Goal: Task Accomplishment & Management: Manage account settings

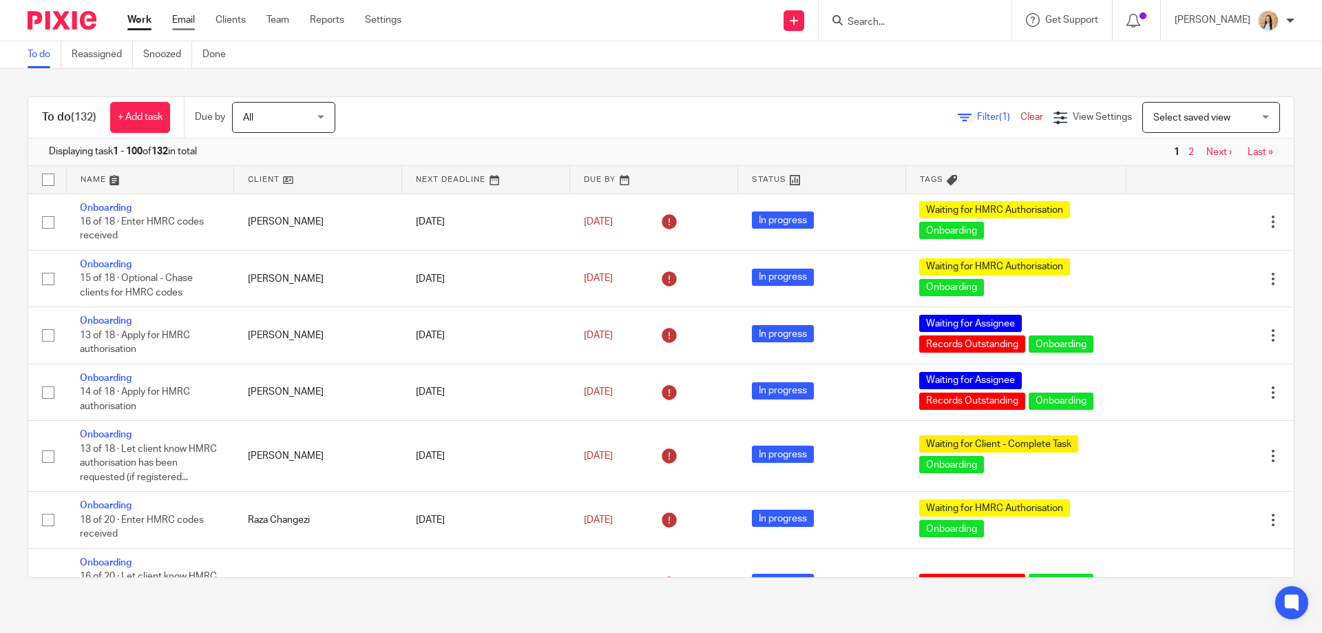
click at [189, 21] on link "Email" at bounding box center [183, 20] width 23 height 14
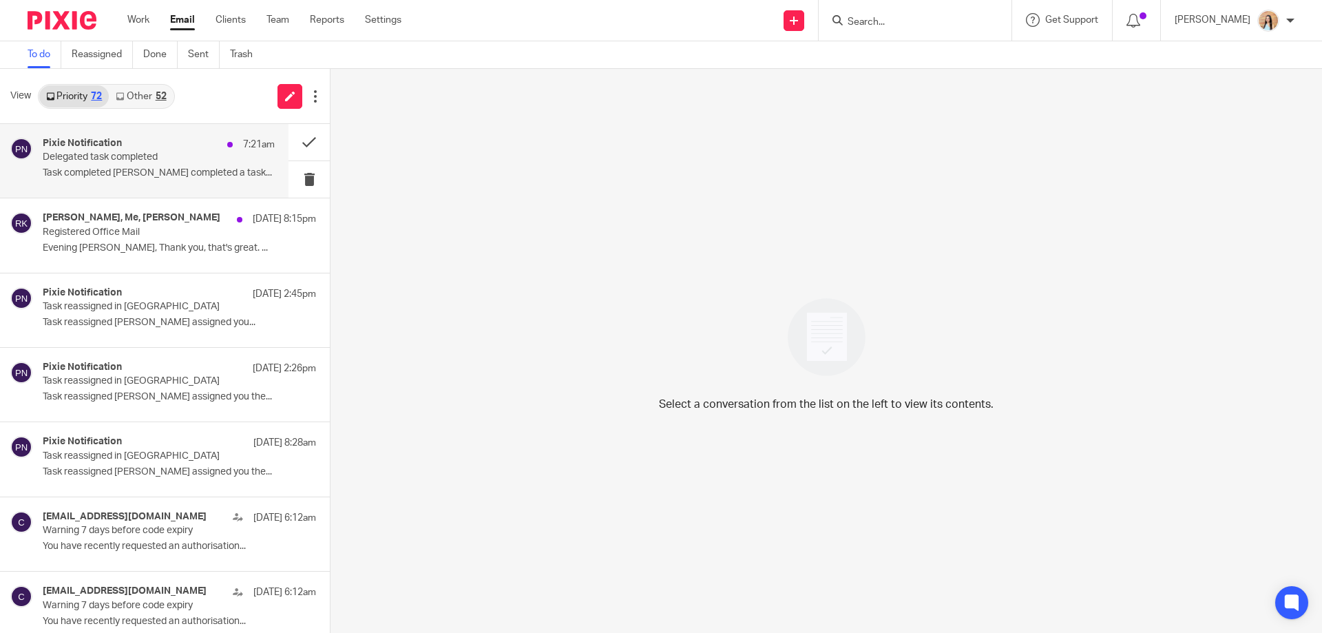
click at [110, 152] on p "Delegated task completed" at bounding box center [136, 158] width 186 height 12
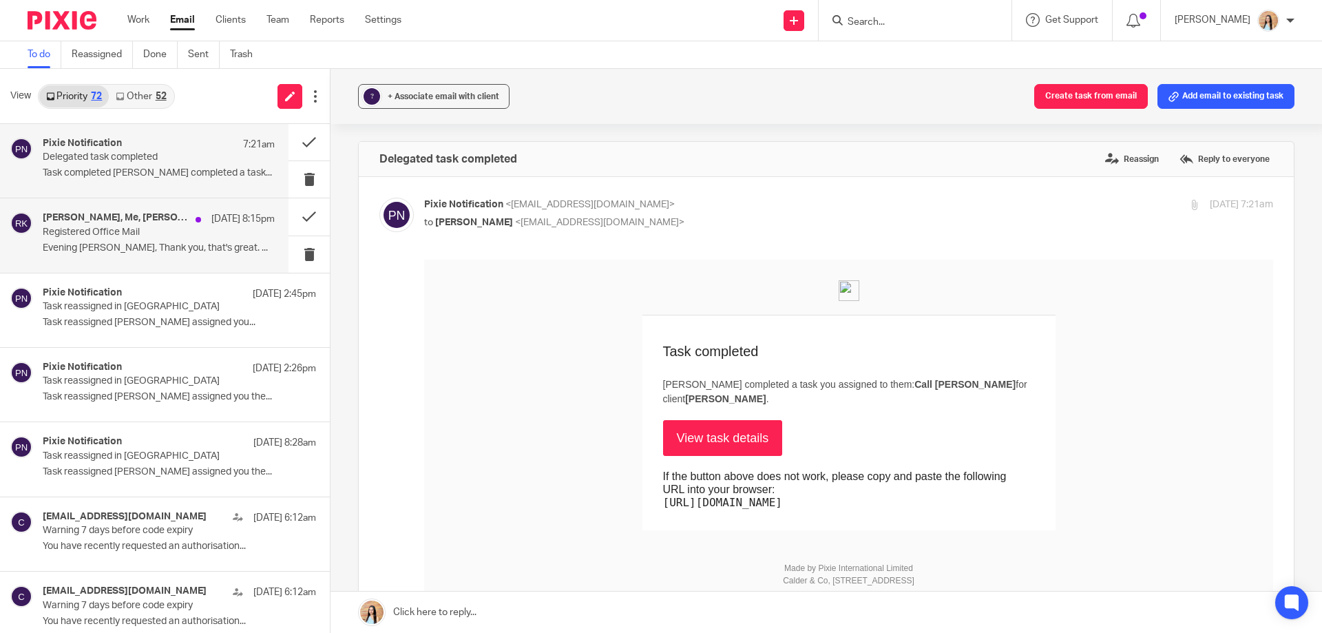
click at [129, 258] on div "Gurtej Golar, Me, Jaz Grewal 14 Aug 8:15pm Registered Office Mail Evening Raj, …" at bounding box center [159, 235] width 232 height 46
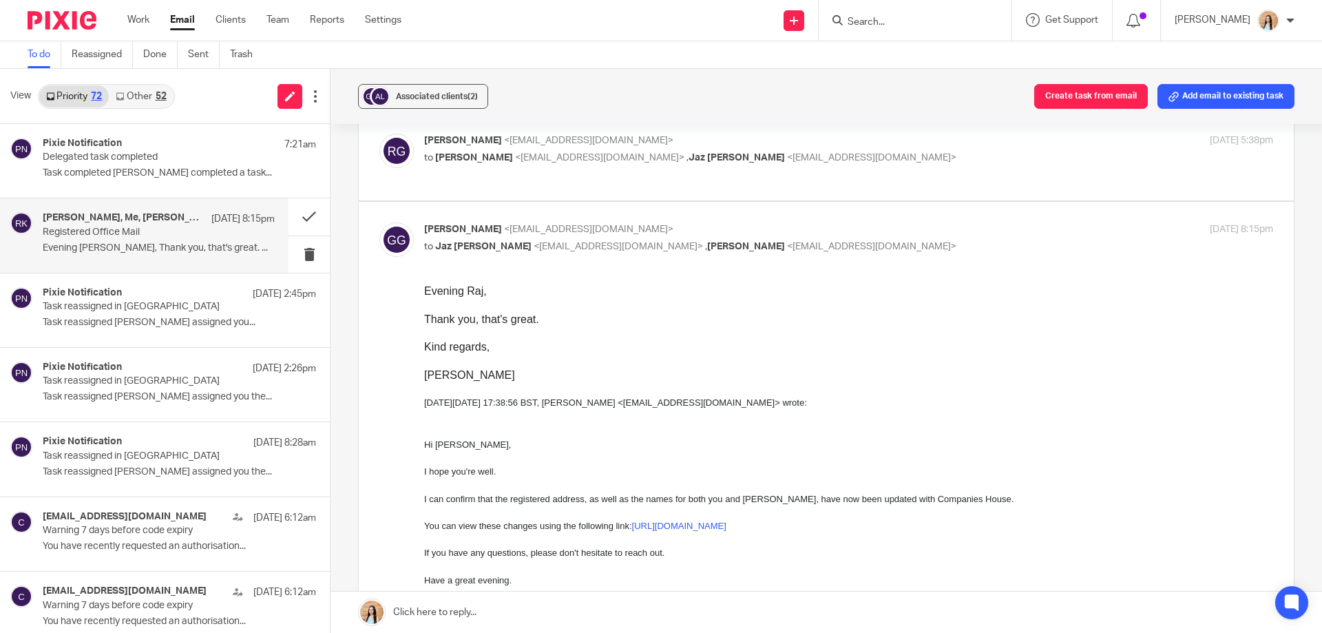
scroll to position [275, 0]
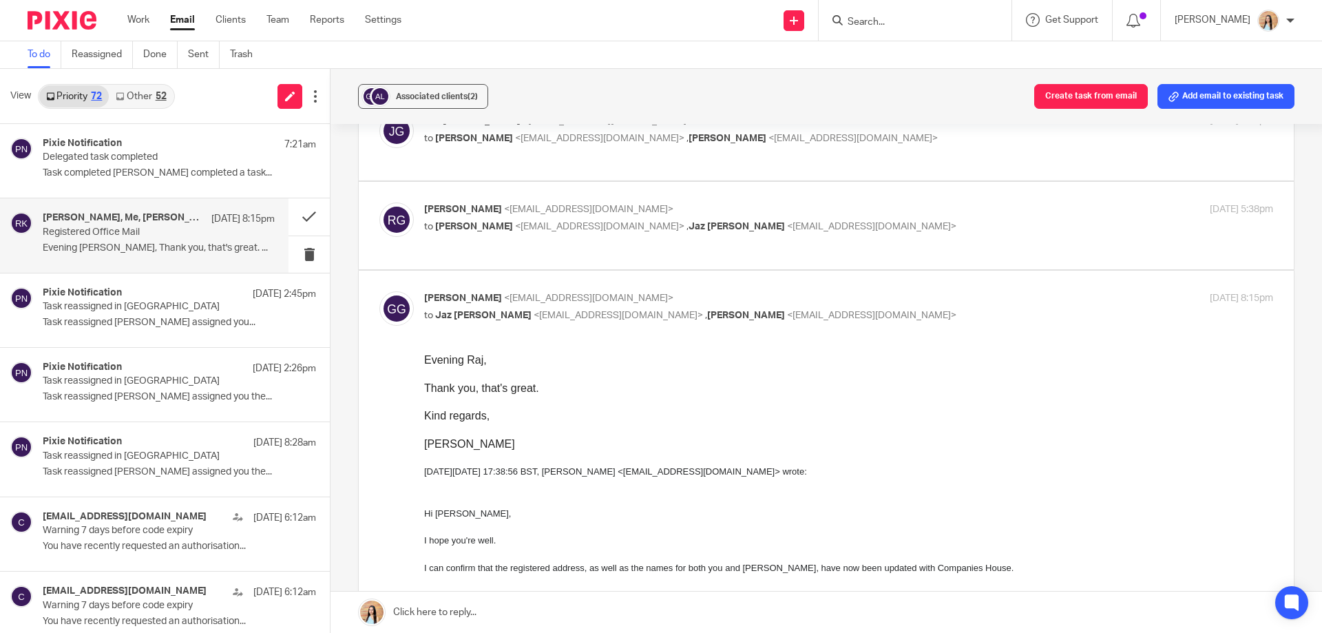
click at [645, 238] on label at bounding box center [826, 225] width 935 height 87
click at [379, 202] on input "checkbox" at bounding box center [379, 202] width 1 height 1
checkbox input "true"
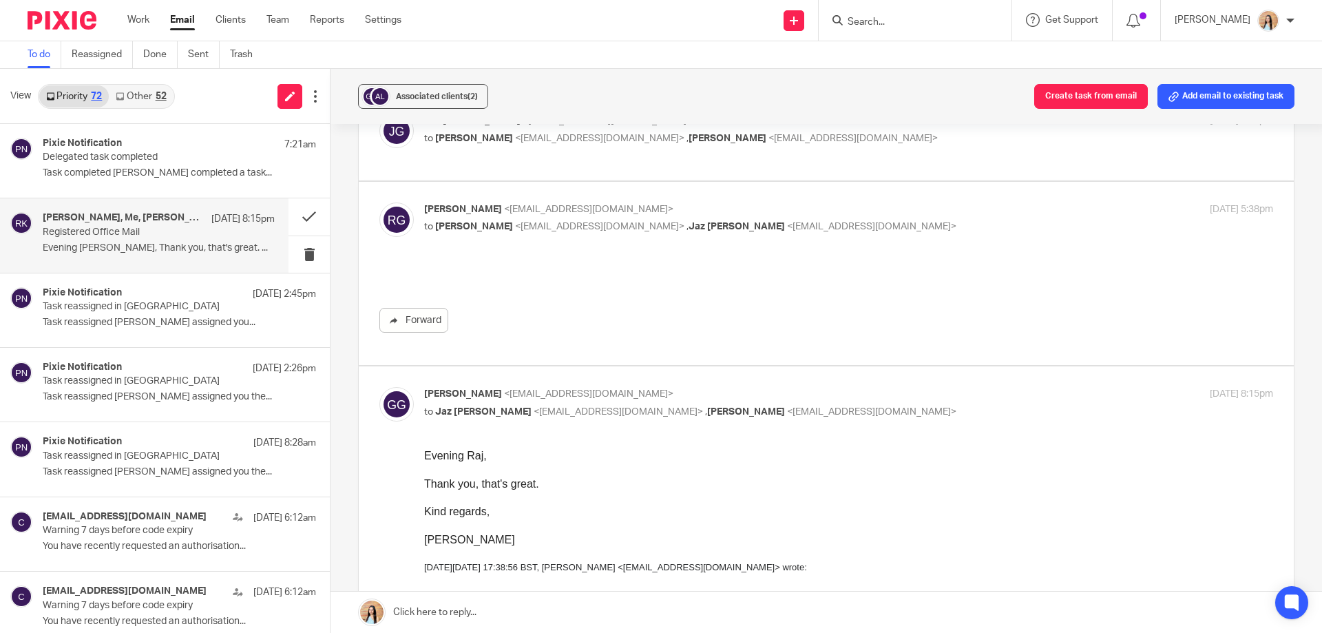
scroll to position [0, 0]
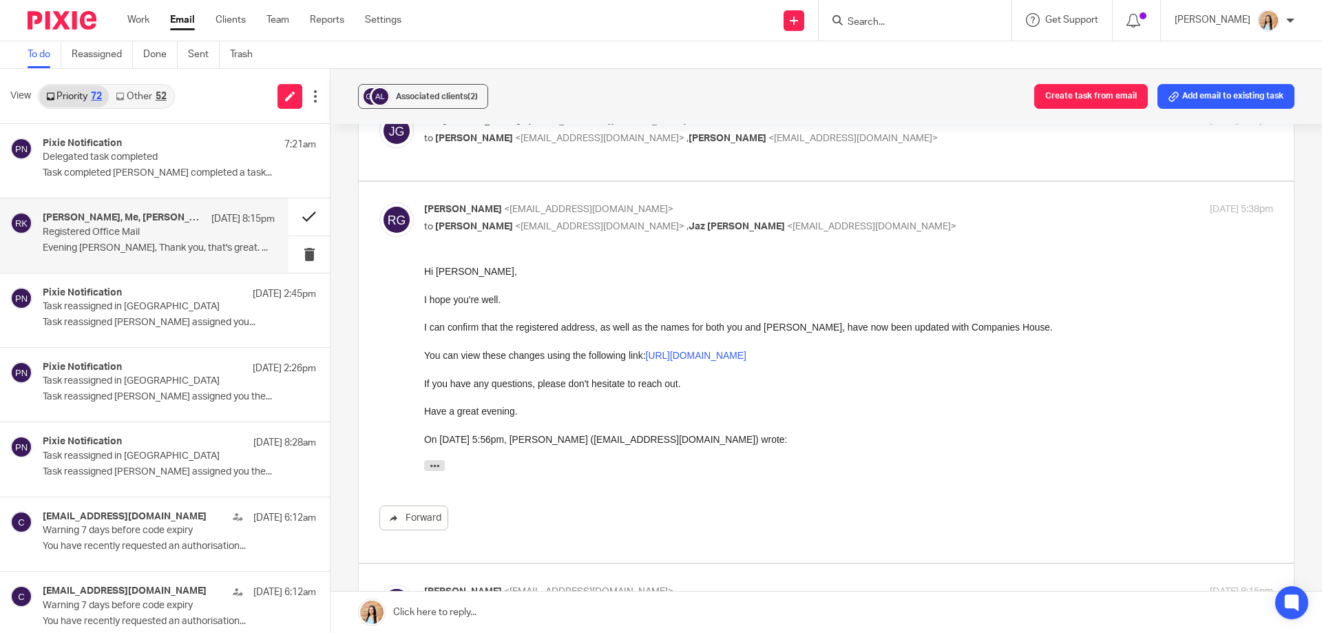
click at [289, 215] on button at bounding box center [309, 216] width 41 height 37
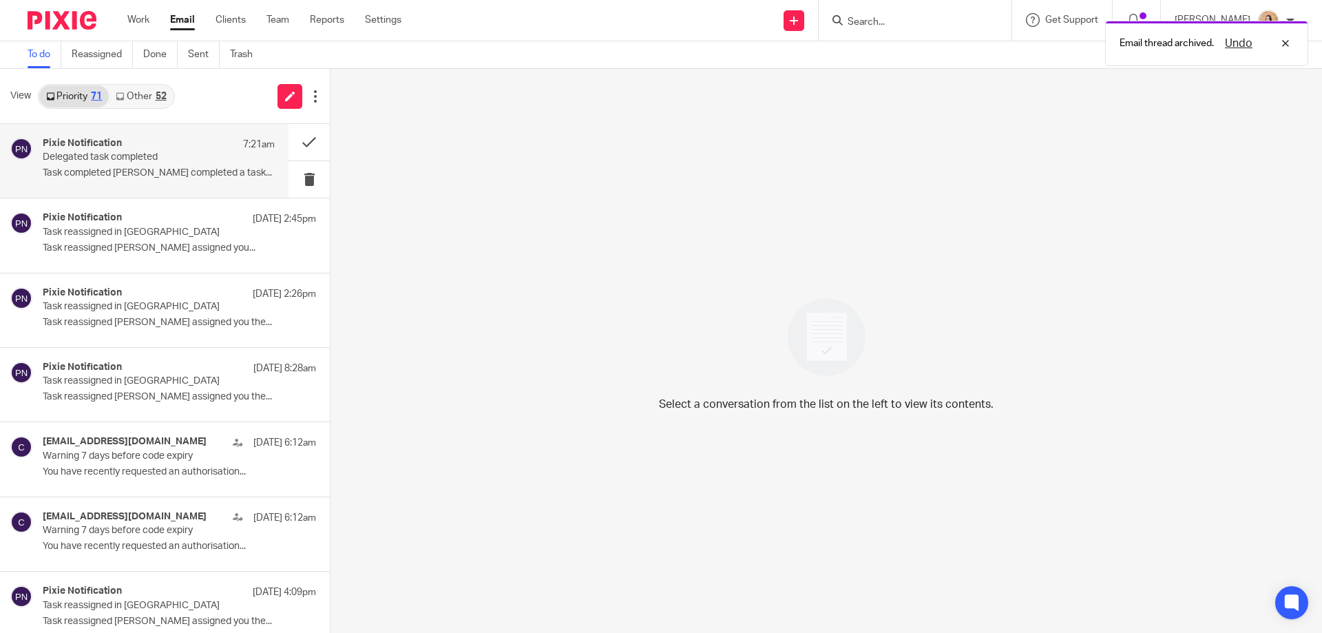
click at [150, 154] on p "Delegated task completed" at bounding box center [136, 158] width 186 height 12
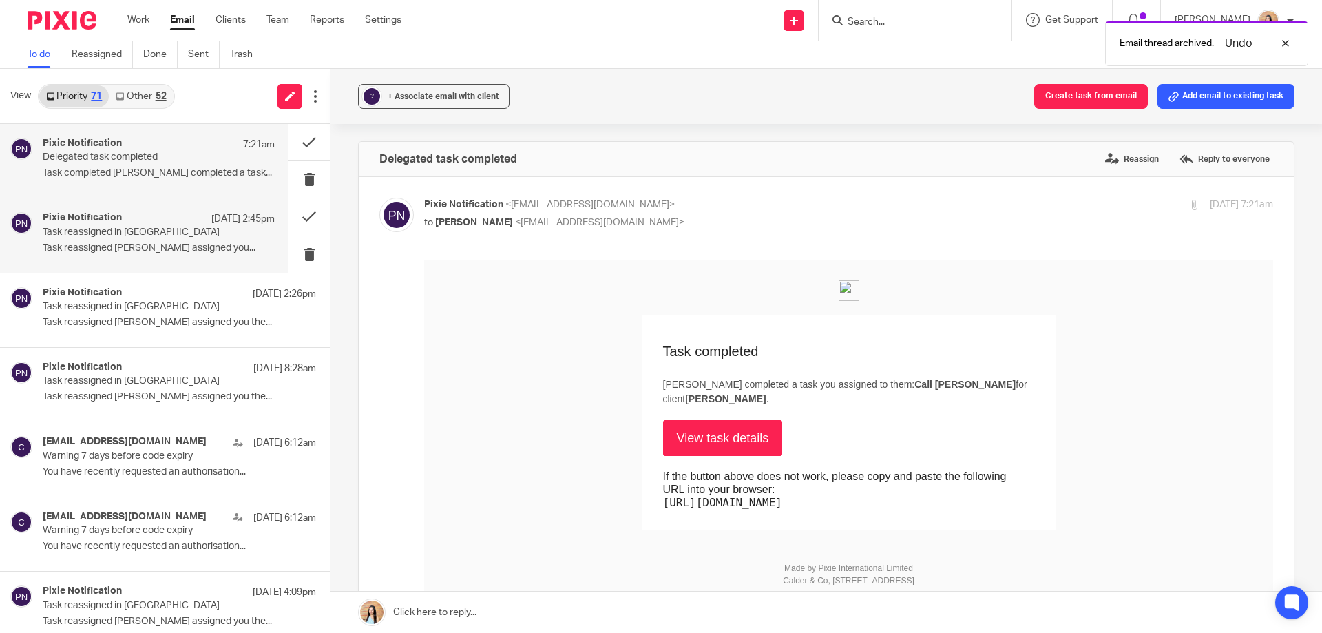
click at [117, 225] on div "Pixie Notification 14 Aug 2:45pm" at bounding box center [159, 219] width 232 height 14
click at [121, 143] on h4 "Pixie Notification" at bounding box center [82, 144] width 79 height 12
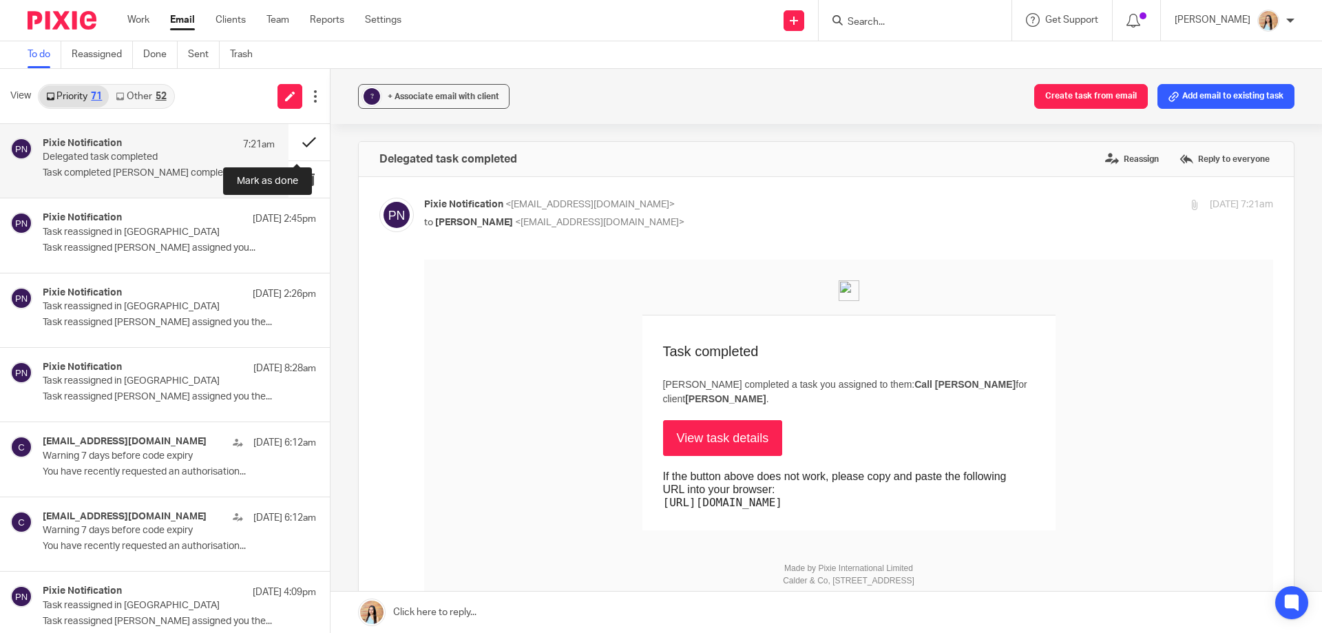
click at [303, 149] on button at bounding box center [309, 142] width 41 height 37
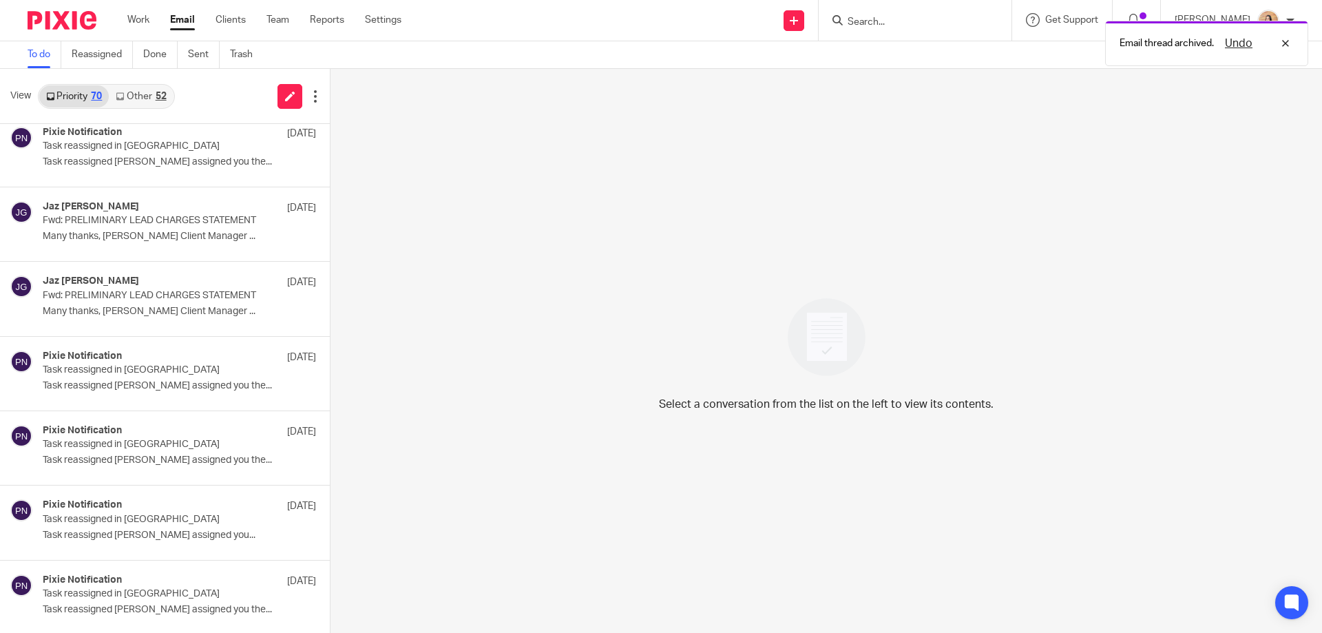
scroll to position [879, 0]
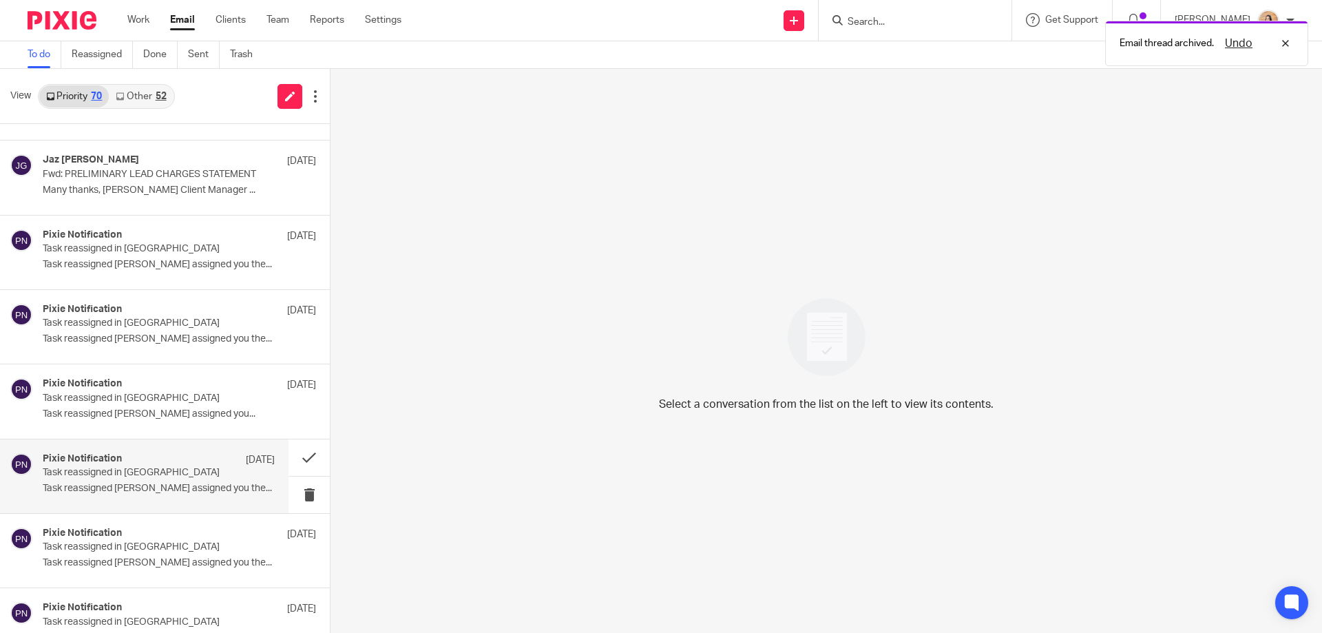
click at [169, 501] on div "Pixie Notification 5 Aug Task reassigned in Pixie Task reassigned Jaz Grewal as…" at bounding box center [144, 476] width 289 height 74
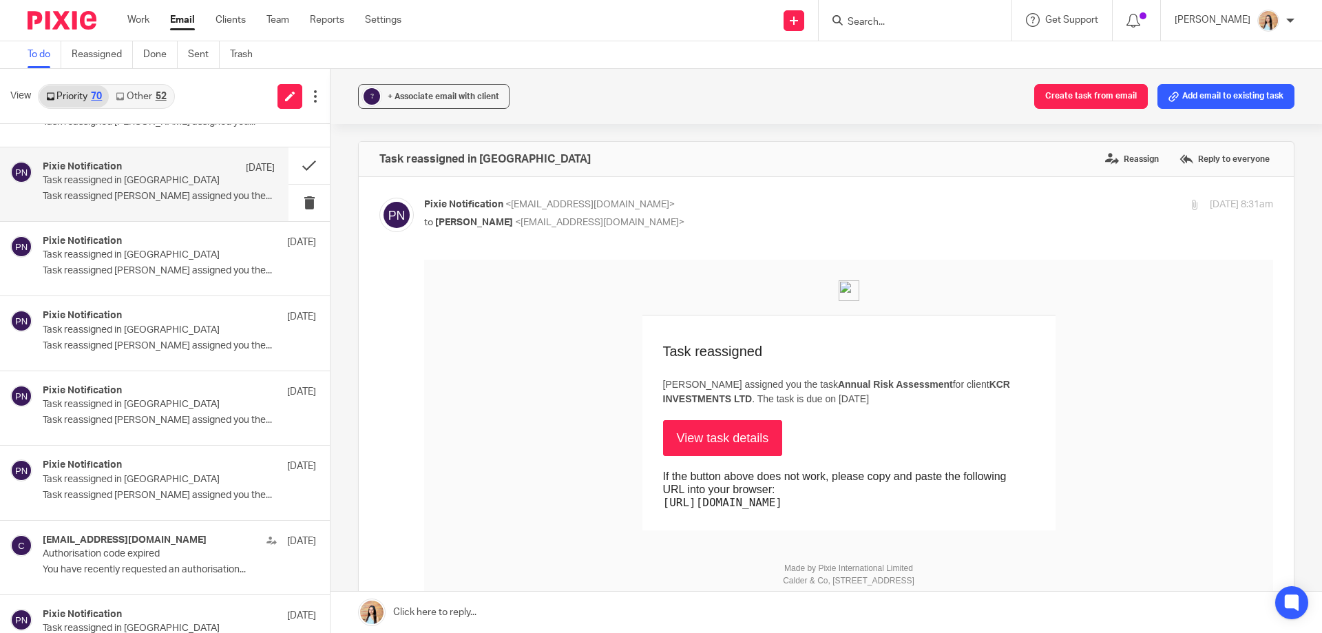
scroll to position [1446, 0]
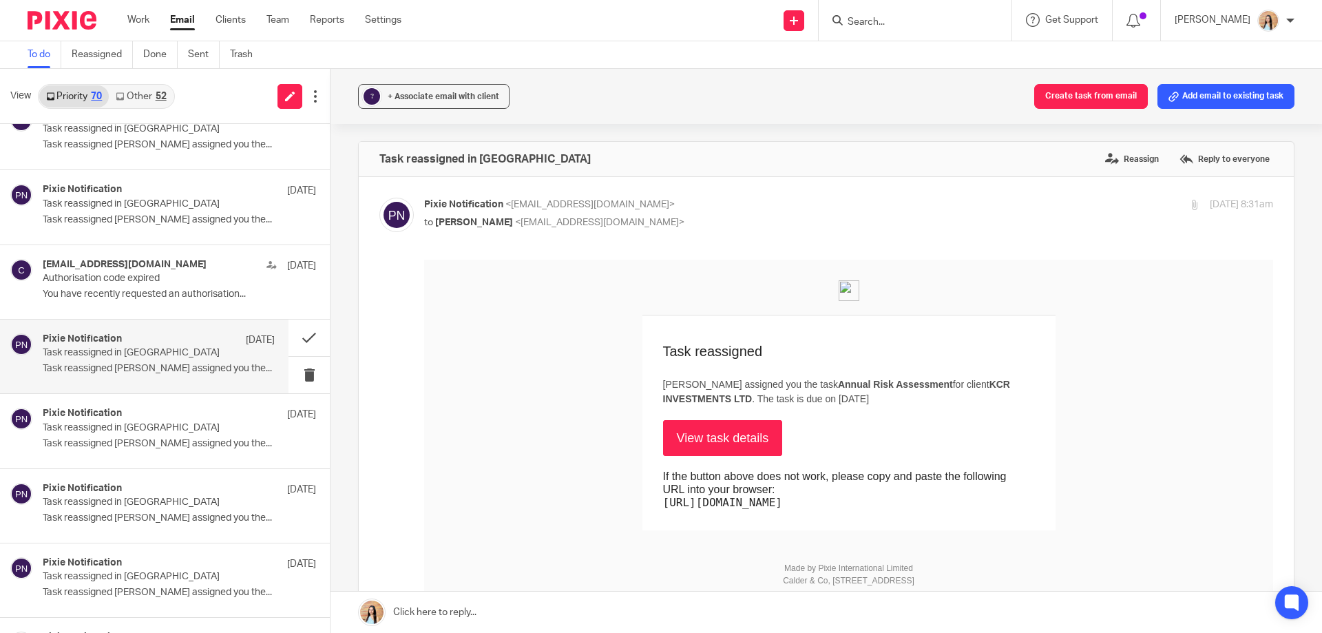
click at [205, 342] on div "Pixie Notification 25 Jul" at bounding box center [159, 340] width 232 height 14
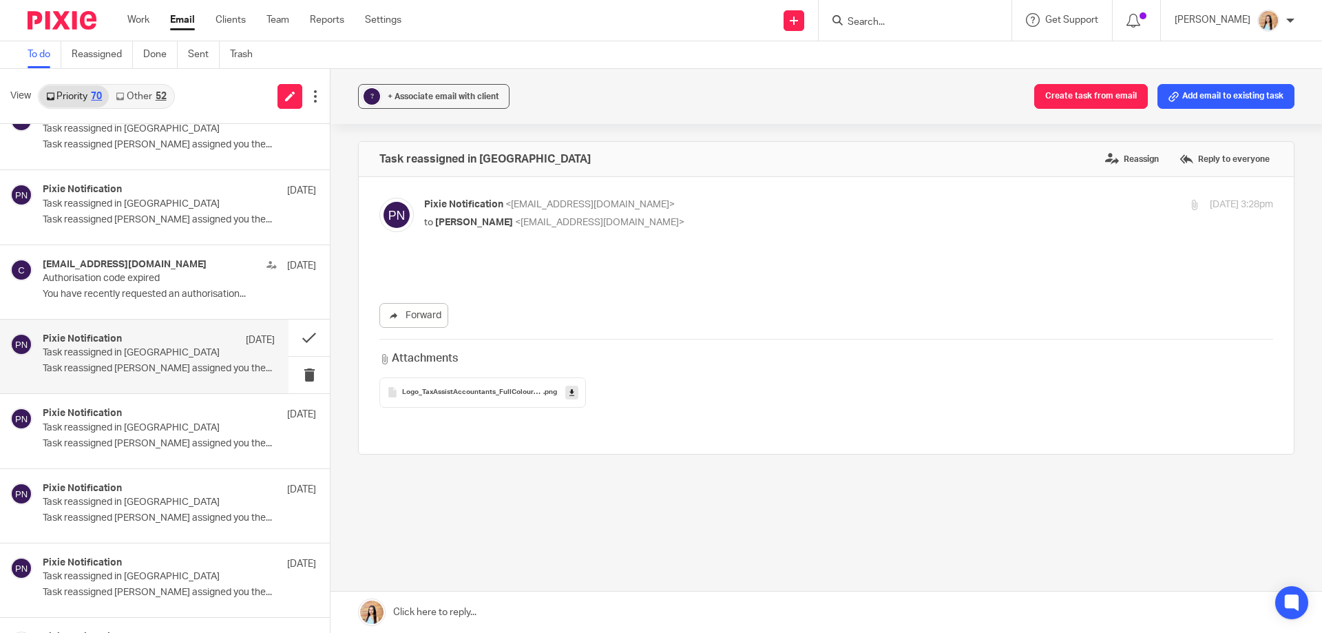
scroll to position [0, 0]
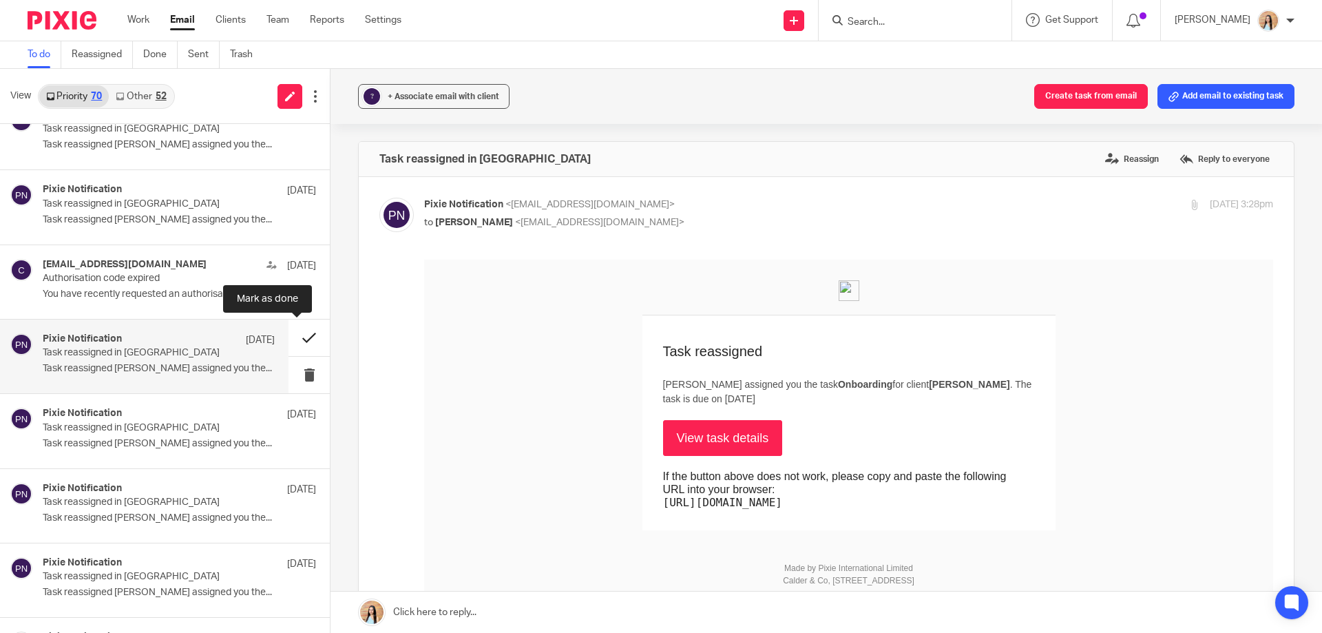
click at [289, 342] on button at bounding box center [309, 338] width 41 height 37
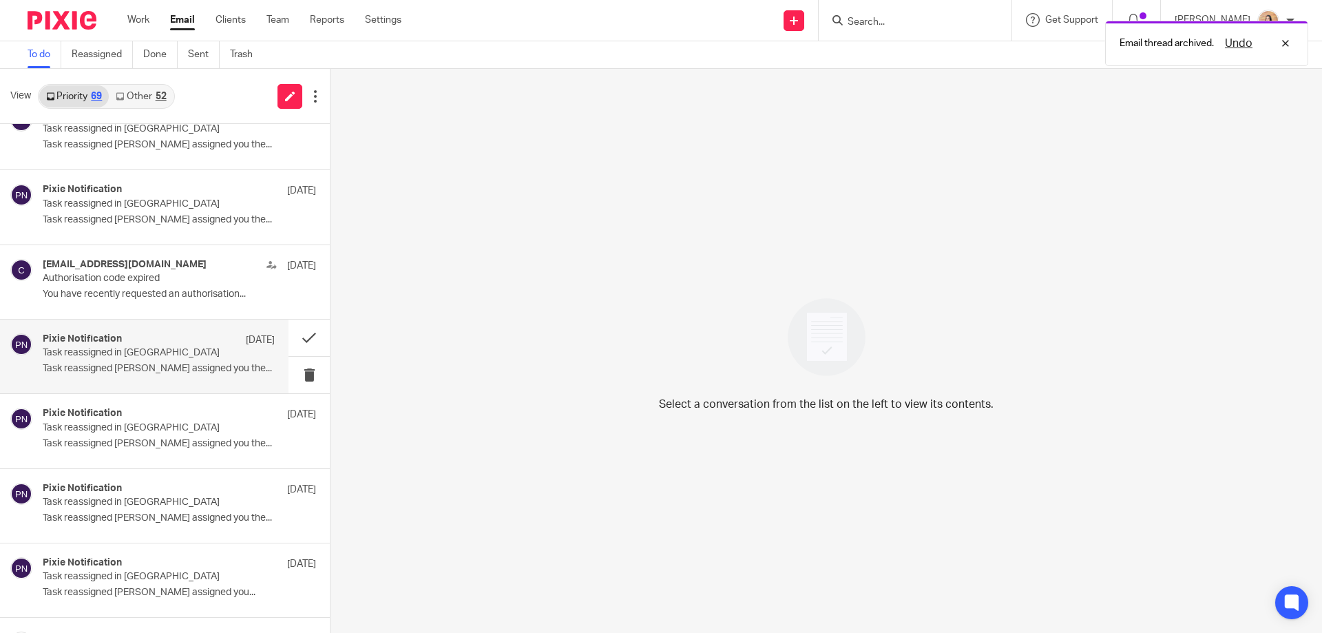
click at [191, 357] on p "Task reassigned in Pixie" at bounding box center [136, 353] width 186 height 12
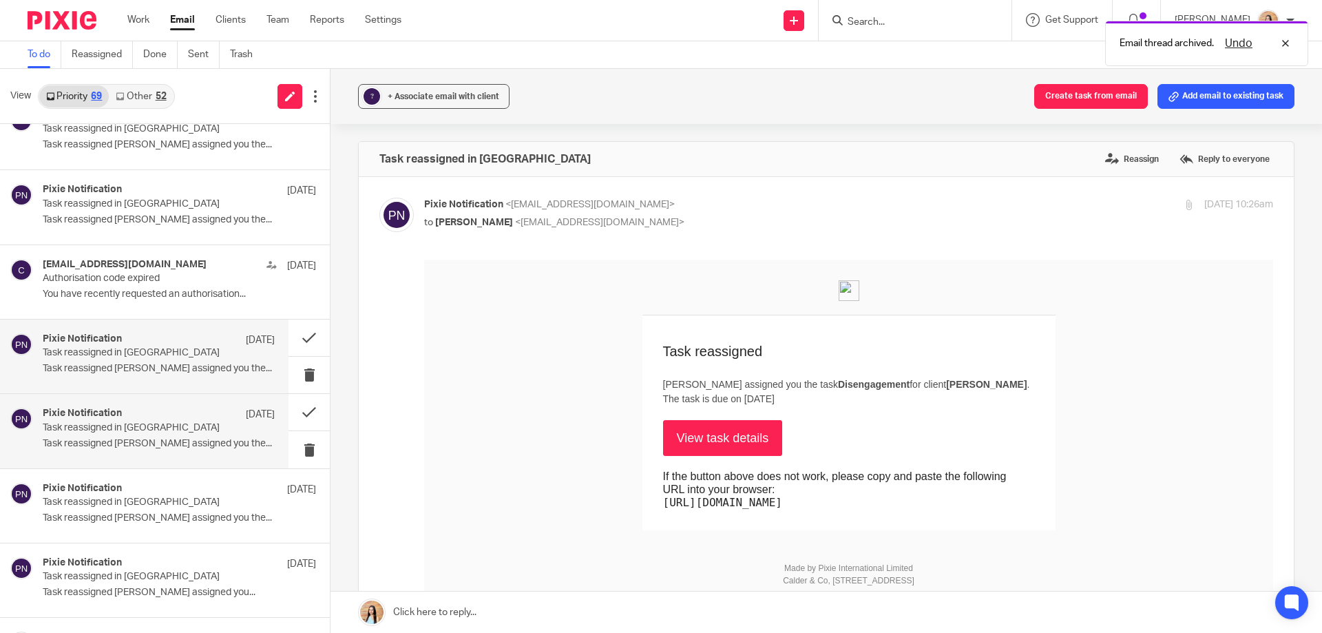
click at [163, 430] on p "Task reassigned in Pixie" at bounding box center [136, 428] width 186 height 12
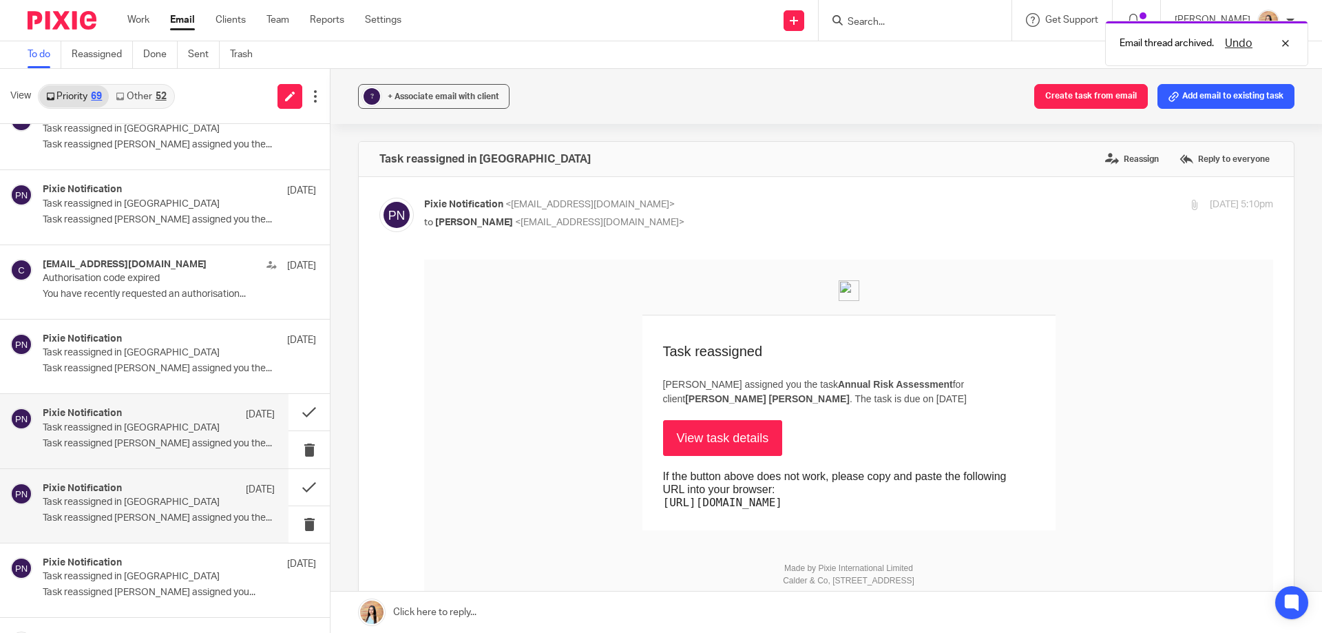
click at [151, 497] on p "Task reassigned in Pixie" at bounding box center [136, 503] width 186 height 12
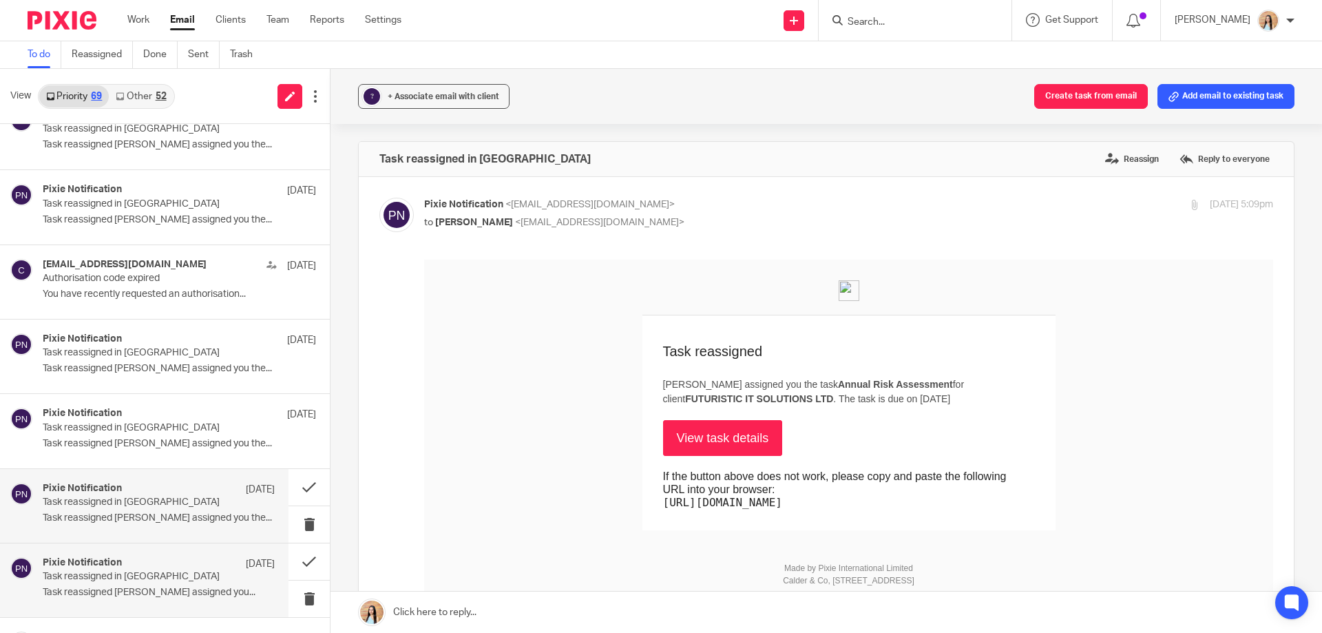
click at [136, 560] on div "Pixie Notification 23 Jul" at bounding box center [159, 564] width 232 height 14
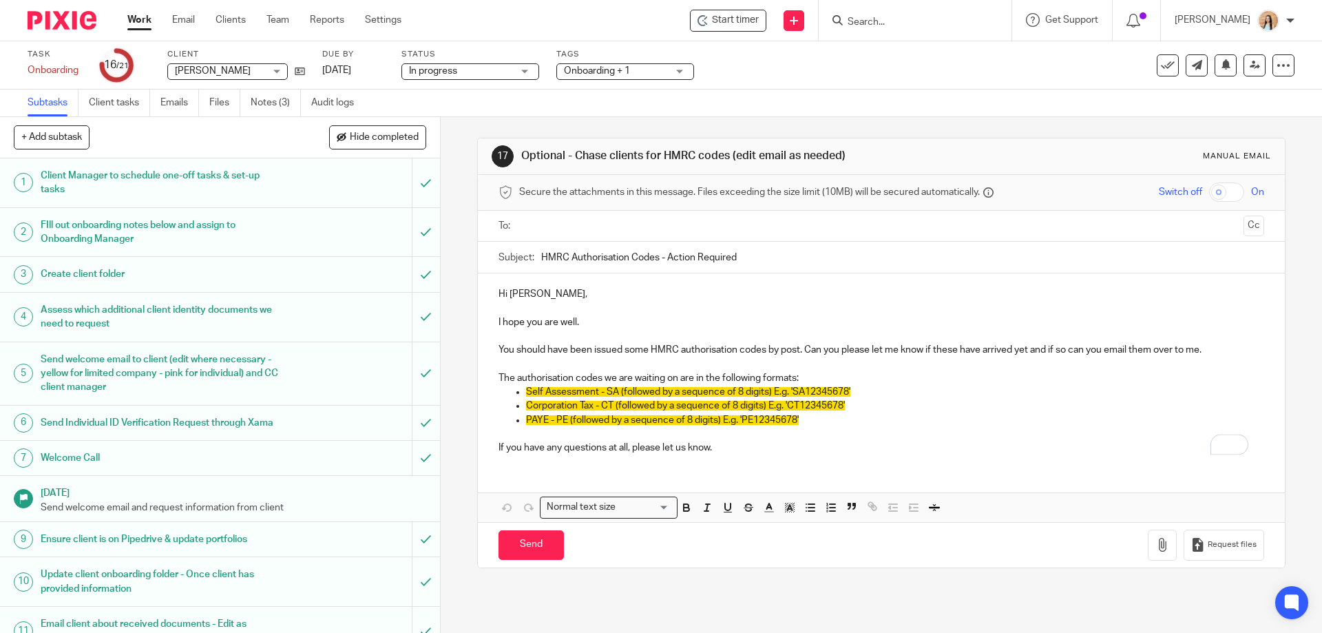
scroll to position [344, 0]
